Goal: Entertainment & Leisure: Consume media (video, audio)

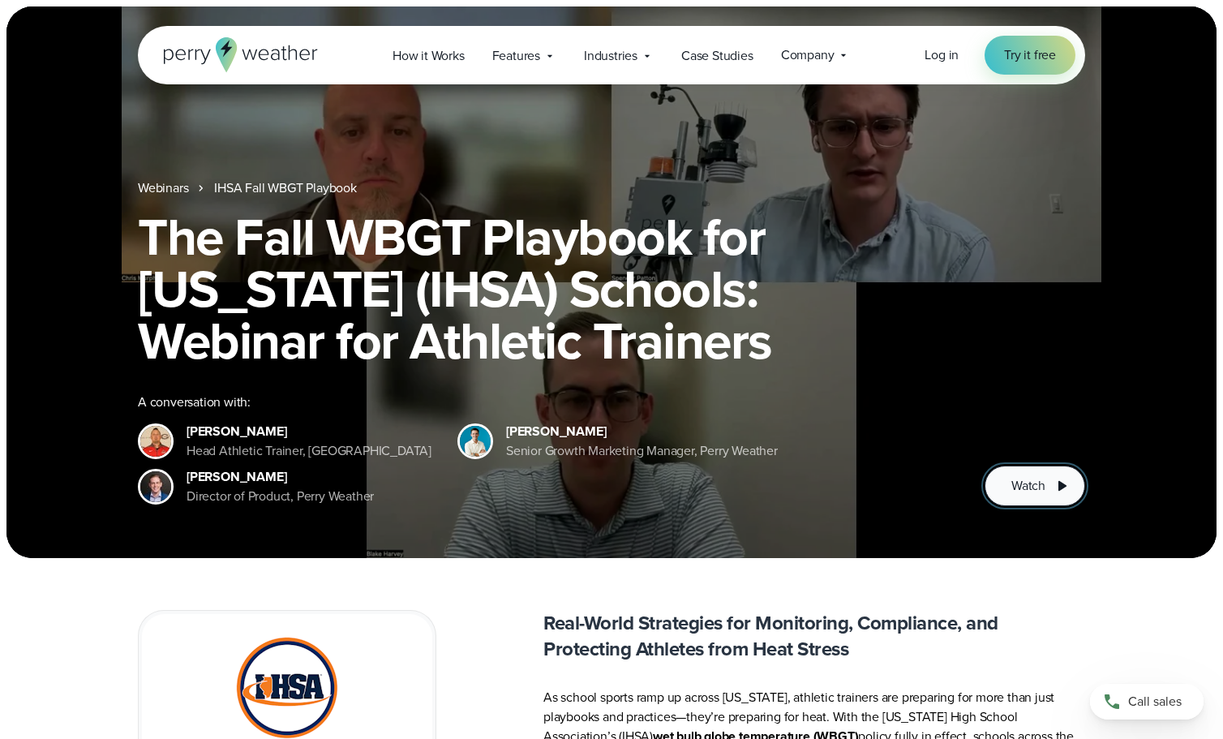
click at [1031, 480] on span "Watch" at bounding box center [1028, 485] width 34 height 19
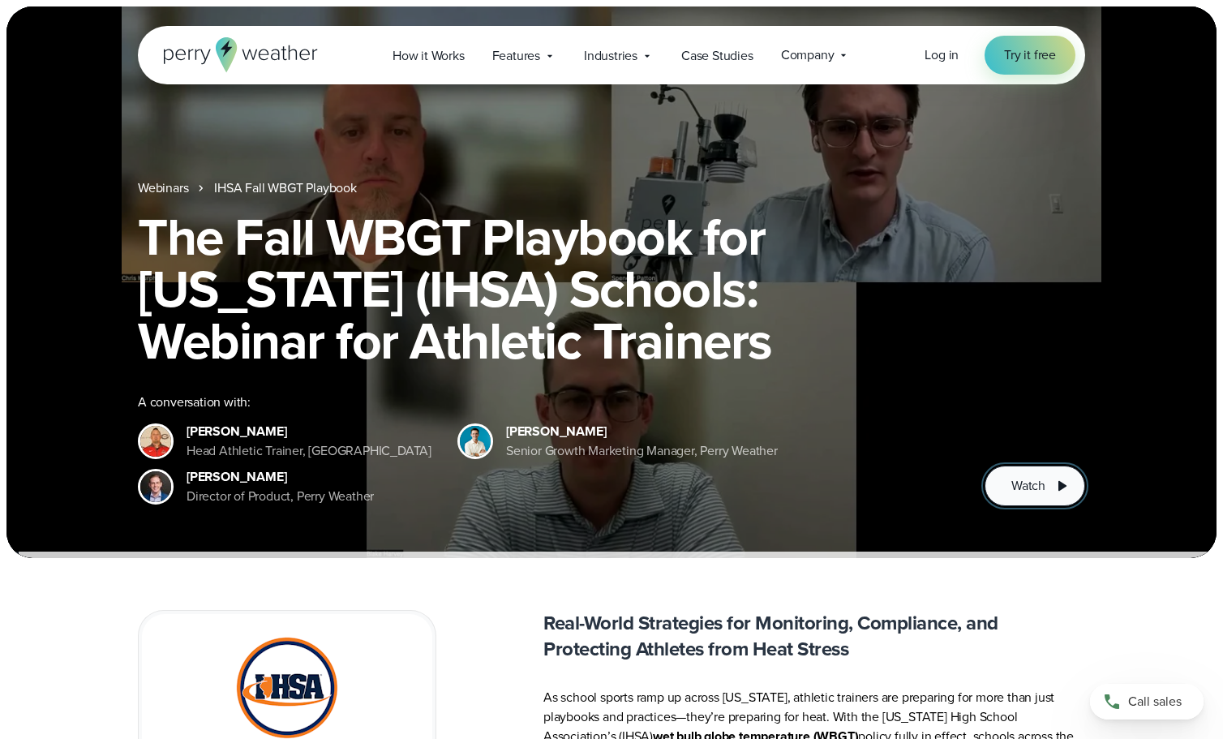
click at [1024, 489] on span "Watch" at bounding box center [1028, 485] width 34 height 19
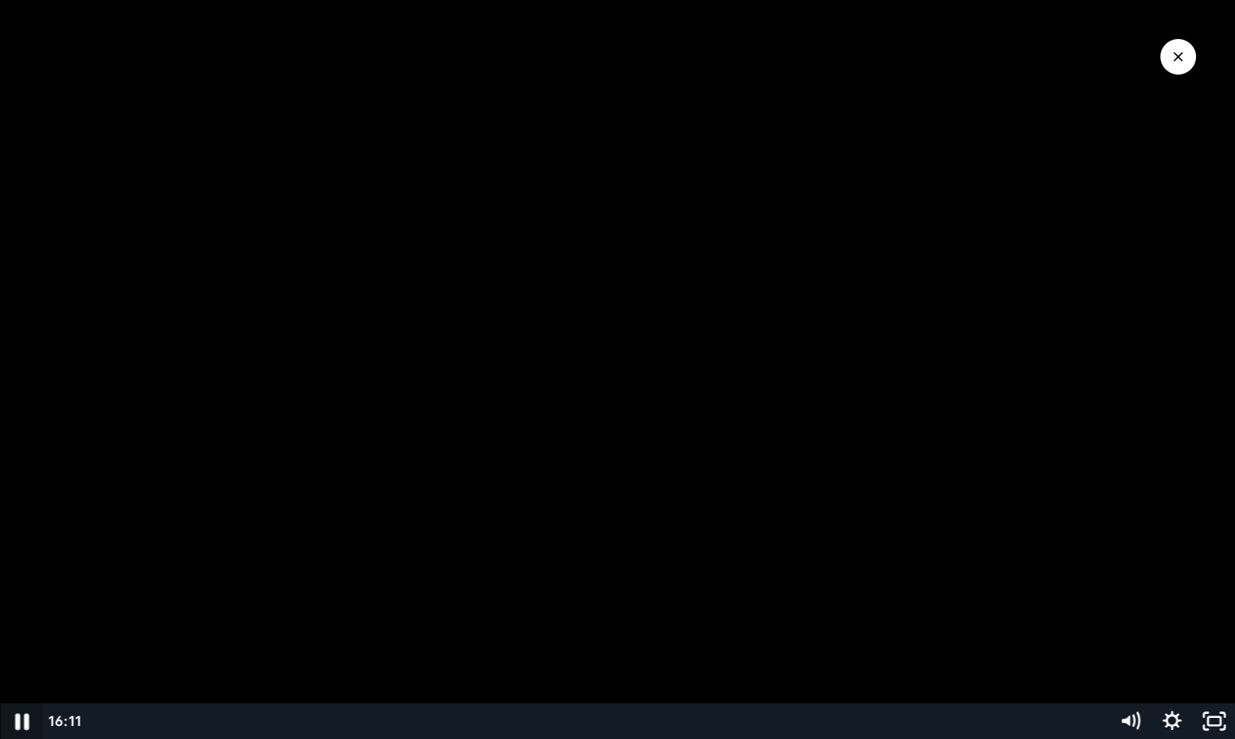
click at [19, 724] on icon "Pause" at bounding box center [22, 721] width 14 height 16
